Goal: Task Accomplishment & Management: Manage account settings

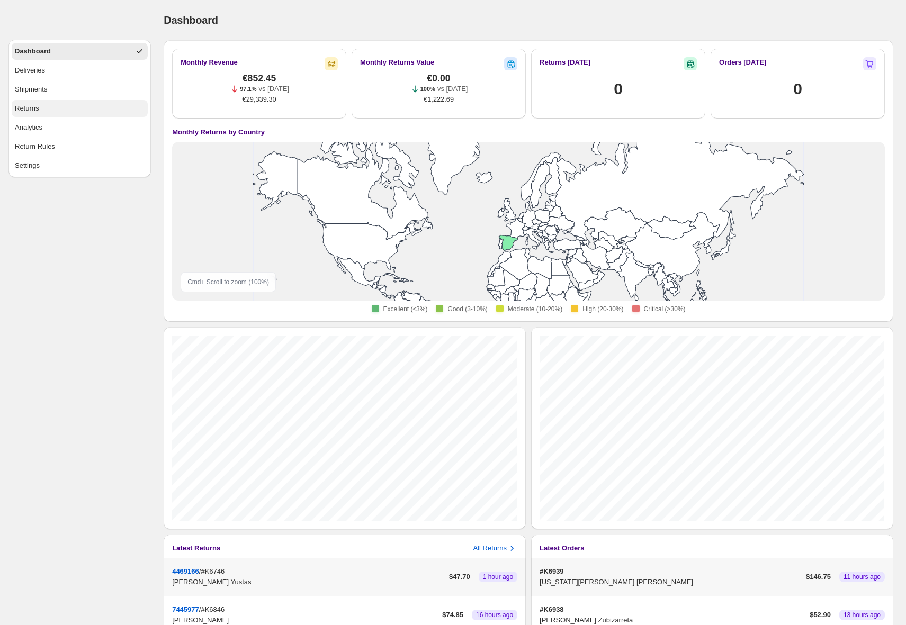
click at [72, 112] on button "Returns" at bounding box center [80, 108] width 136 height 17
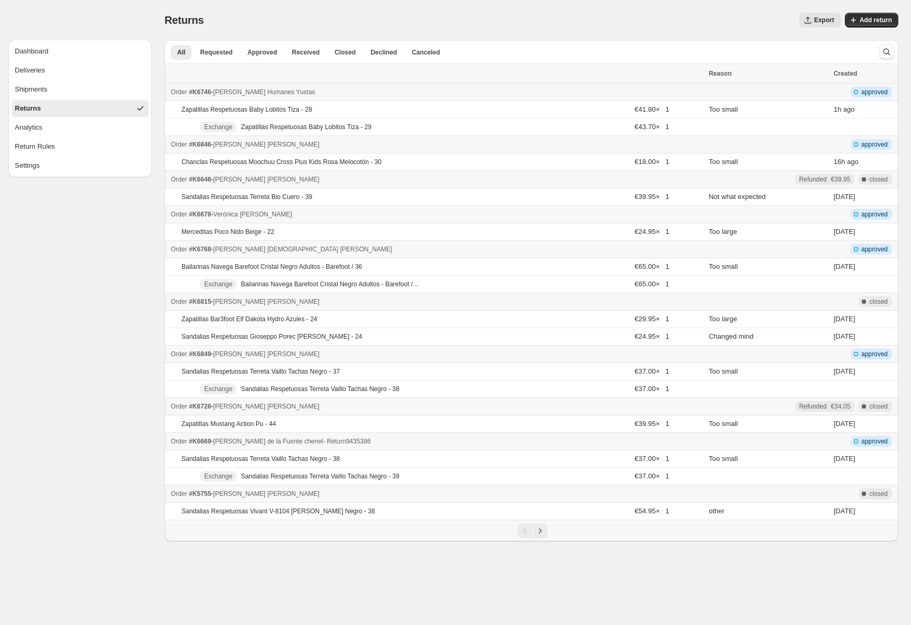
click at [456, 448] on td "Order #K6669 - [PERSON_NAME] de la [PERSON_NAME] - Return 9435386" at bounding box center [435, 441] width 541 height 17
click at [458, 443] on div "Order #K6669 - [PERSON_NAME] de la [PERSON_NAME] - Return 9435386" at bounding box center [437, 441] width 532 height 11
click at [260, 52] on span "Approved" at bounding box center [263, 52] width 30 height 8
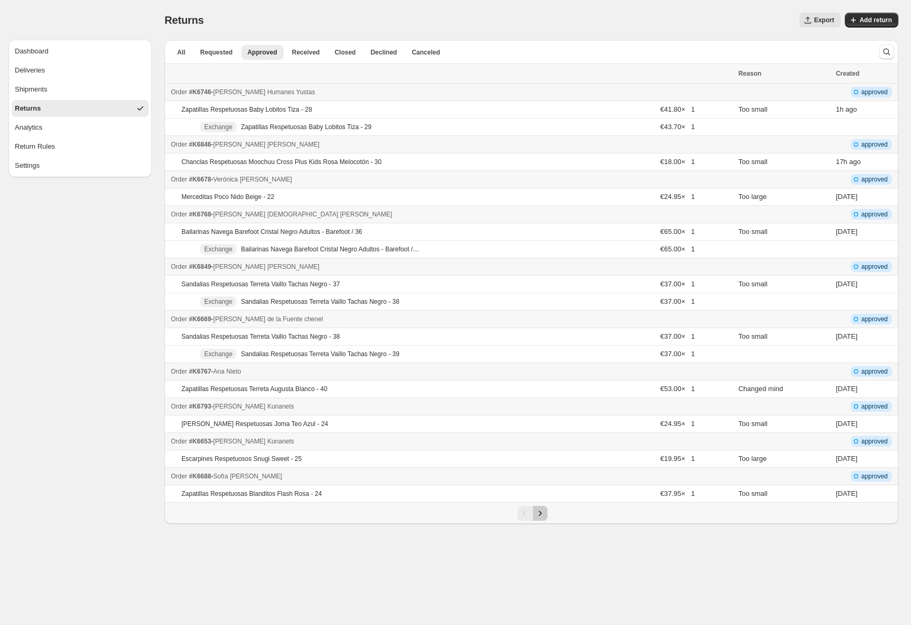
click at [540, 516] on icon "Next" at bounding box center [540, 513] width 11 height 11
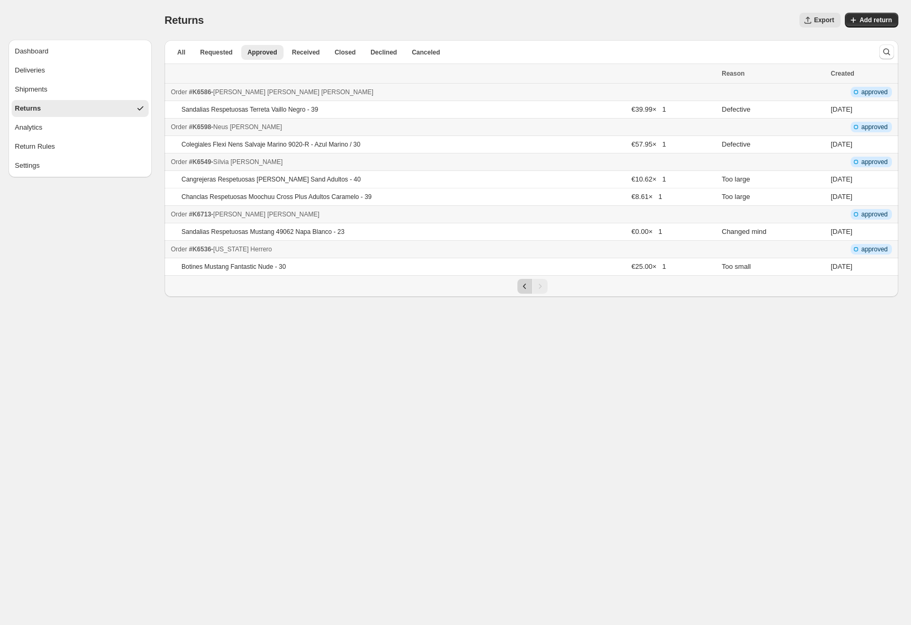
click at [528, 288] on icon "Previous" at bounding box center [525, 286] width 11 height 11
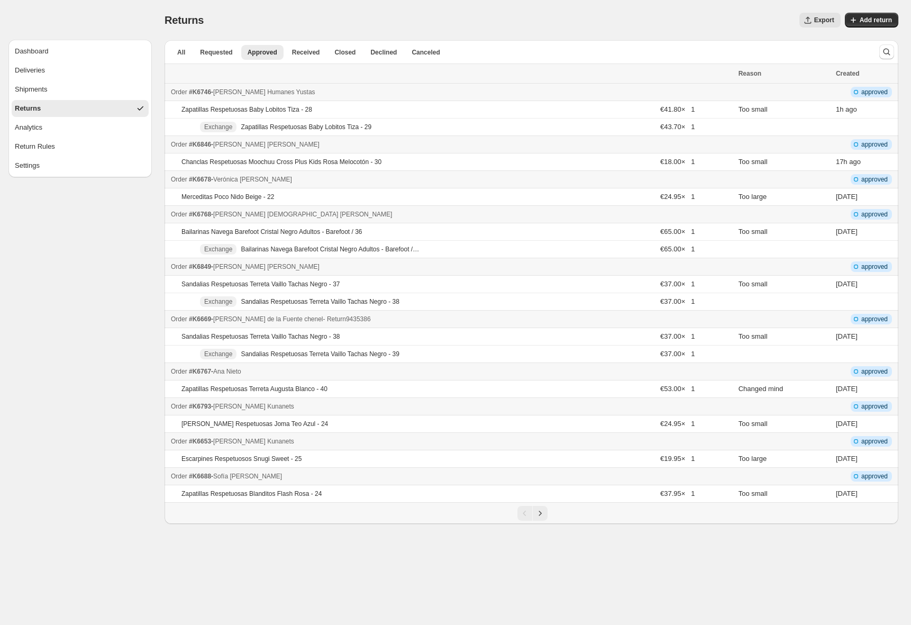
click at [409, 319] on div "Order #K6669 - [PERSON_NAME] de la [PERSON_NAME] - Return 9435386" at bounding box center [452, 319] width 562 height 11
click at [451, 273] on td "Order #K6849 - [PERSON_NAME] - Return 3247128" at bounding box center [450, 266] width 571 height 17
click at [455, 266] on div "Order #K6849 - [PERSON_NAME] - Return 3247128" at bounding box center [452, 266] width 562 height 11
